Goal: Task Accomplishment & Management: Manage account settings

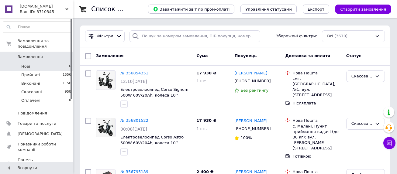
click at [43, 63] on li "Нові 0" at bounding box center [37, 66] width 75 height 9
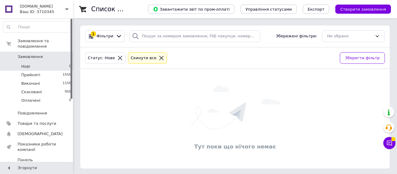
click at [37, 54] on span "Замовлення" at bounding box center [30, 56] width 25 height 5
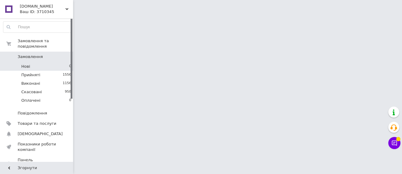
click at [37, 62] on li "Нові 0" at bounding box center [37, 66] width 75 height 9
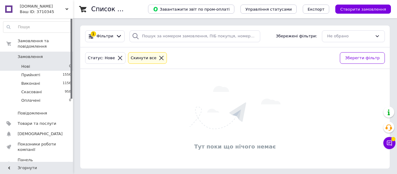
click at [37, 62] on li "Нові 0" at bounding box center [37, 66] width 75 height 9
click at [39, 62] on li "Нові 0" at bounding box center [37, 66] width 75 height 9
click at [32, 62] on li "Нові 0" at bounding box center [37, 66] width 75 height 9
click at [36, 62] on li "Нові 0" at bounding box center [37, 66] width 75 height 9
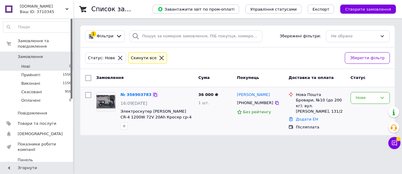
click at [153, 95] on icon at bounding box center [155, 95] width 5 height 5
click at [153, 96] on icon at bounding box center [155, 95] width 5 height 5
click at [275, 104] on icon at bounding box center [277, 103] width 4 height 4
click at [275, 104] on icon at bounding box center [277, 103] width 5 height 5
click at [138, 113] on span "Электроскутер [PERSON_NAME] CR-4 1200W 72V 20Ah Кросер ср-4" at bounding box center [156, 114] width 71 height 10
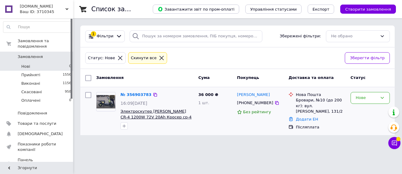
click at [138, 113] on span "Электроскутер [PERSON_NAME] CR-4 1200W 72V 20Ah Кросер ср-4" at bounding box center [156, 114] width 71 height 10
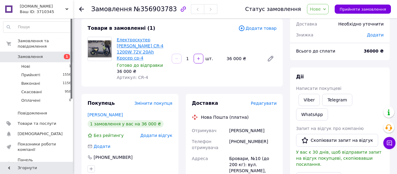
scroll to position [30, 0]
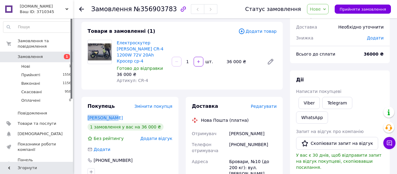
drag, startPoint x: 115, startPoint y: 112, endPoint x: 85, endPoint y: 110, distance: 29.9
click at [85, 110] on div "Покупець Змінити покупця [PERSON_NAME] 1 замовлення у вас на 36 000 ₴ Без рейти…" at bounding box center [130, 139] width 97 height 85
copy link "[PERSON_NAME]"
click at [54, 54] on span "Замовлення" at bounding box center [37, 56] width 39 height 5
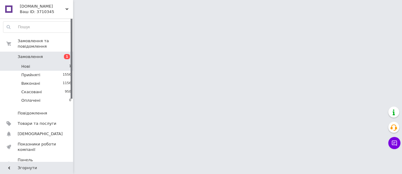
click at [53, 62] on li "Нові 1" at bounding box center [37, 66] width 75 height 9
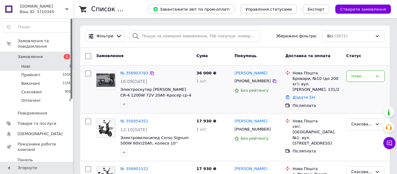
drag, startPoint x: 293, startPoint y: 79, endPoint x: 338, endPoint y: 89, distance: 46.7
click at [338, 89] on div "Бровари, №10 (до 200 кг): вул. [PERSON_NAME], 131/2" at bounding box center [317, 84] width 49 height 17
copy div "Бровари, №10 (до 200 кг): вул. [PERSON_NAME], 131/2"
click at [52, 62] on li "Нові 1" at bounding box center [37, 66] width 75 height 9
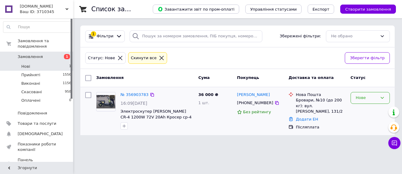
click at [370, 98] on div "Нове" at bounding box center [367, 98] width 22 height 6
click at [369, 112] on li "Прийнято" at bounding box center [370, 110] width 39 height 11
click at [49, 54] on span "Замовлення" at bounding box center [37, 56] width 39 height 5
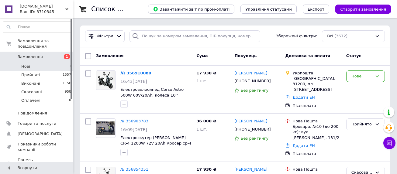
click at [49, 62] on li "Нові 1" at bounding box center [37, 66] width 75 height 9
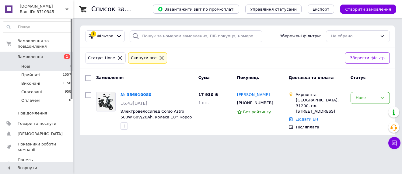
click at [53, 54] on span "Замовлення" at bounding box center [37, 56] width 39 height 5
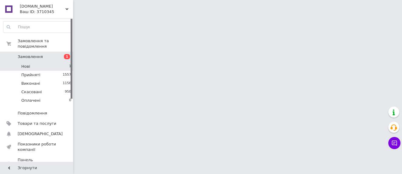
click at [51, 62] on li "Нові 1" at bounding box center [37, 66] width 75 height 9
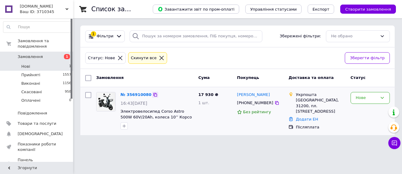
click at [153, 96] on icon at bounding box center [155, 95] width 5 height 5
click at [275, 103] on icon at bounding box center [277, 103] width 4 height 4
drag, startPoint x: 236, startPoint y: 96, endPoint x: 280, endPoint y: 96, distance: 44.1
click at [280, 96] on div "Микола Біньковський +380930865684 Без рейтингу" at bounding box center [261, 111] width 52 height 43
copy link "Микола Біньковський"
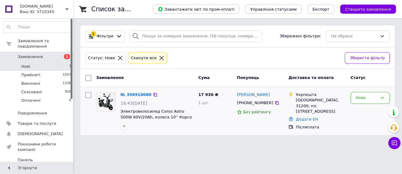
drag, startPoint x: 347, startPoint y: 121, endPoint x: 347, endPoint y: 111, distance: 10.0
click at [347, 121] on div "Укрпошта Волочиськ, 31200, пл. Центральна, 3 Додати ЕН Післяплата" at bounding box center [317, 111] width 62 height 43
click at [353, 97] on div "Нове" at bounding box center [370, 98] width 39 height 12
click at [358, 111] on li "Прийнято" at bounding box center [370, 110] width 39 height 11
click at [40, 62] on li "Нові 1" at bounding box center [37, 66] width 75 height 9
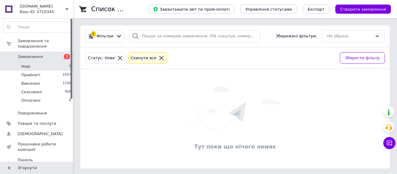
click at [41, 54] on span "Замовлення" at bounding box center [37, 56] width 39 height 5
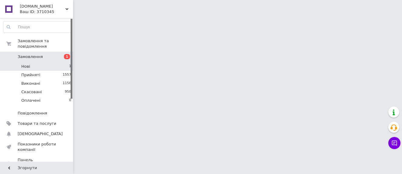
click at [38, 62] on li "Нові 1" at bounding box center [37, 66] width 75 height 9
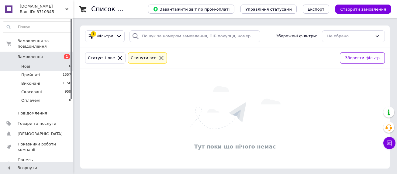
click at [33, 54] on span "Замовлення" at bounding box center [30, 56] width 25 height 5
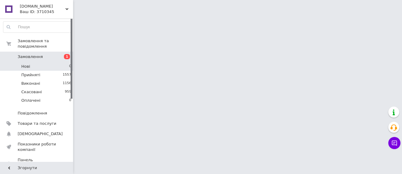
click at [35, 62] on li "Нові 0" at bounding box center [37, 66] width 75 height 9
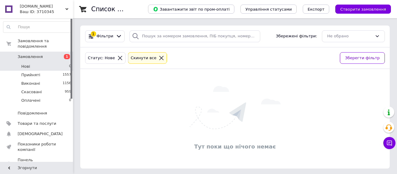
click at [35, 62] on li "Нові 0" at bounding box center [37, 66] width 75 height 9
click at [47, 54] on span "Замовлення" at bounding box center [37, 56] width 39 height 5
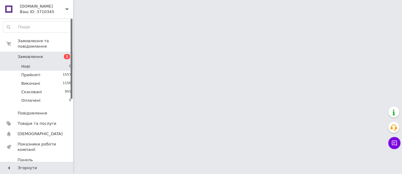
click at [47, 62] on li "Нові 0" at bounding box center [37, 66] width 75 height 9
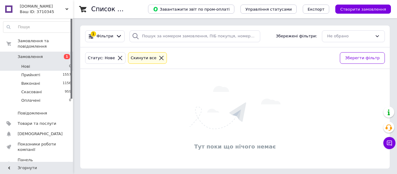
click at [46, 54] on span "Замовлення" at bounding box center [37, 56] width 39 height 5
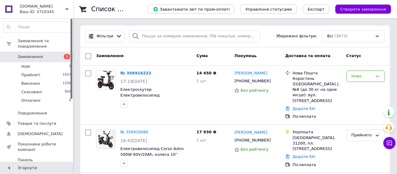
click at [46, 54] on span "Замовлення" at bounding box center [37, 56] width 39 height 5
click at [44, 62] on li "Нові 1" at bounding box center [37, 66] width 75 height 9
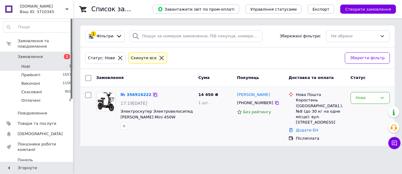
click at [153, 94] on icon at bounding box center [155, 95] width 4 height 4
click at [275, 105] on icon at bounding box center [277, 103] width 4 height 4
drag, startPoint x: 236, startPoint y: 96, endPoint x: 272, endPoint y: 95, distance: 35.6
click at [272, 95] on div "Дарина Бондарчук" at bounding box center [260, 95] width 48 height 7
copy link "Дарина Бондарчук"
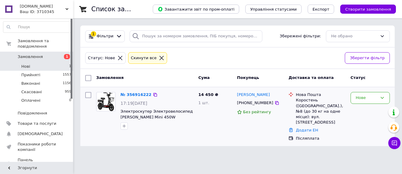
drag, startPoint x: 296, startPoint y: 101, endPoint x: 339, endPoint y: 97, distance: 43.0
click at [339, 97] on div "Нова Пошта Коростень (Житомирська обл.), №8 (до 30 кг на одне місце): вул. Геро…" at bounding box center [321, 108] width 52 height 33
drag, startPoint x: 294, startPoint y: 100, endPoint x: 304, endPoint y: 100, distance: 9.8
click at [304, 100] on div "Нова Пошта Коростень (Житомирська обл.), №8 (до 30 кг на одне місце): вул. Геро…" at bounding box center [316, 108] width 59 height 33
drag, startPoint x: 286, startPoint y: 105, endPoint x: 295, endPoint y: 103, distance: 9.0
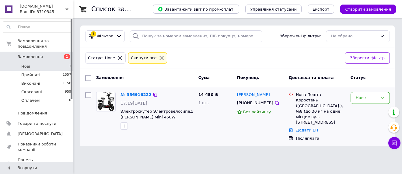
click at [286, 105] on div "№ 356916222 17:19, 12.08.2025 Электроскутер Электровелосипед Crosser Mini 450W …" at bounding box center [238, 117] width 310 height 54
drag, startPoint x: 296, startPoint y: 101, endPoint x: 342, endPoint y: 98, distance: 46.4
click at [342, 98] on div "Нова Пошта Коростень (Житомирська обл.), №8 (до 30 кг на одне місце): вул. Геро…" at bounding box center [321, 108] width 52 height 33
copy div "Коростень (Житомирська"
drag, startPoint x: 347, startPoint y: 122, endPoint x: 352, endPoint y: 114, distance: 9.0
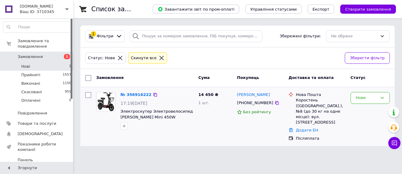
click at [347, 122] on div "Нова Пошта Коростень (Житомирська обл.), №8 (до 30 кг на одне місце): вул. Геро…" at bounding box center [317, 117] width 62 height 54
click at [359, 98] on div "Нове" at bounding box center [367, 98] width 22 height 6
click at [362, 110] on li "Прийнято" at bounding box center [370, 110] width 39 height 11
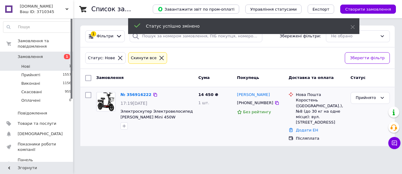
click at [26, 64] on span "Нові" at bounding box center [25, 66] width 9 height 5
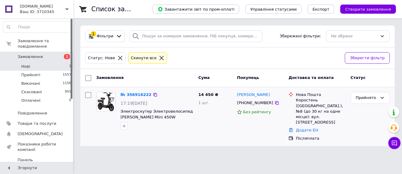
click at [30, 54] on span "Замовлення" at bounding box center [30, 56] width 25 height 5
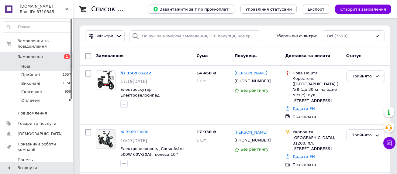
click at [32, 62] on li "Нові 1" at bounding box center [37, 66] width 75 height 9
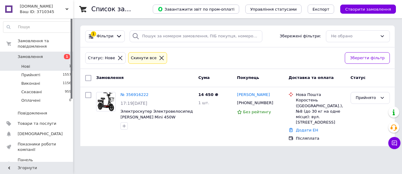
click at [42, 62] on li "Нові 1" at bounding box center [37, 66] width 75 height 9
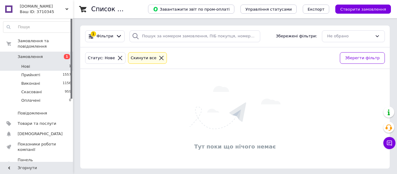
click at [40, 64] on li "Нові 1" at bounding box center [37, 66] width 75 height 9
click at [38, 62] on li "Нові 1" at bounding box center [37, 66] width 75 height 9
click at [42, 54] on span "Замовлення" at bounding box center [37, 56] width 39 height 5
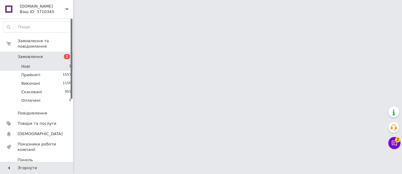
click at [38, 62] on li "Нові 1" at bounding box center [37, 66] width 75 height 9
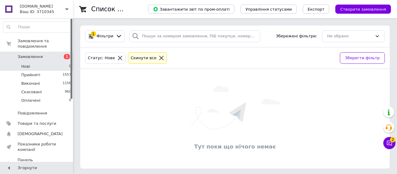
click at [29, 64] on span "Нові" at bounding box center [25, 66] width 9 height 5
click at [45, 62] on li "Нові 0" at bounding box center [37, 66] width 75 height 9
